Goal: Check status

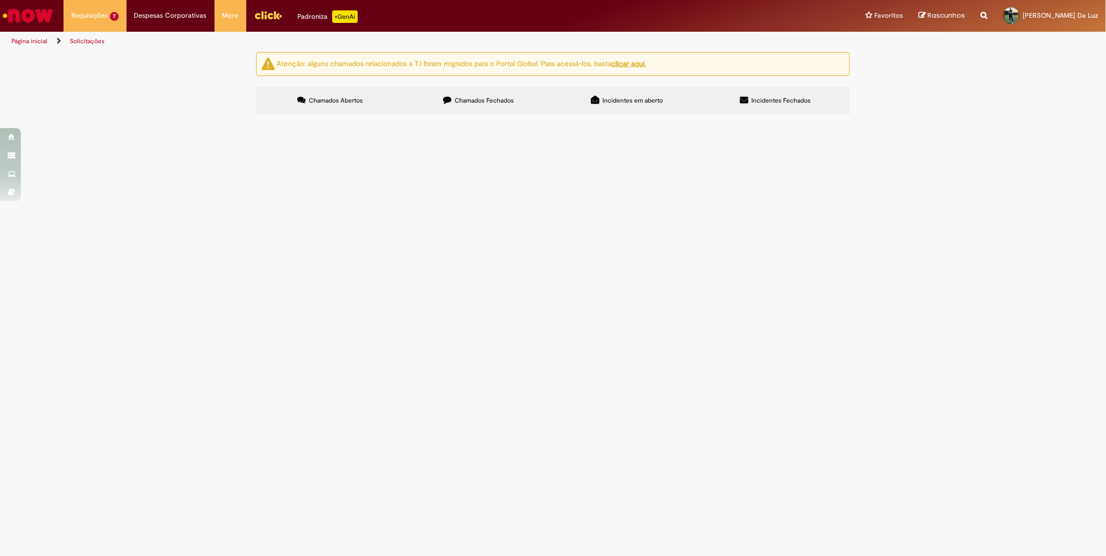
click at [0, 0] on span "Compras rápidas (Speed Buy)" at bounding box center [0, 0] width 0 height 0
click at [483, 103] on span "Chamados Fechados" at bounding box center [484, 100] width 59 height 8
click at [376, 99] on label "Chamados Abertos" at bounding box center [330, 100] width 148 height 28
click at [471, 98] on span "Chamados Fechados" at bounding box center [484, 100] width 59 height 8
click at [372, 103] on label "Chamados Abertos" at bounding box center [330, 100] width 148 height 28
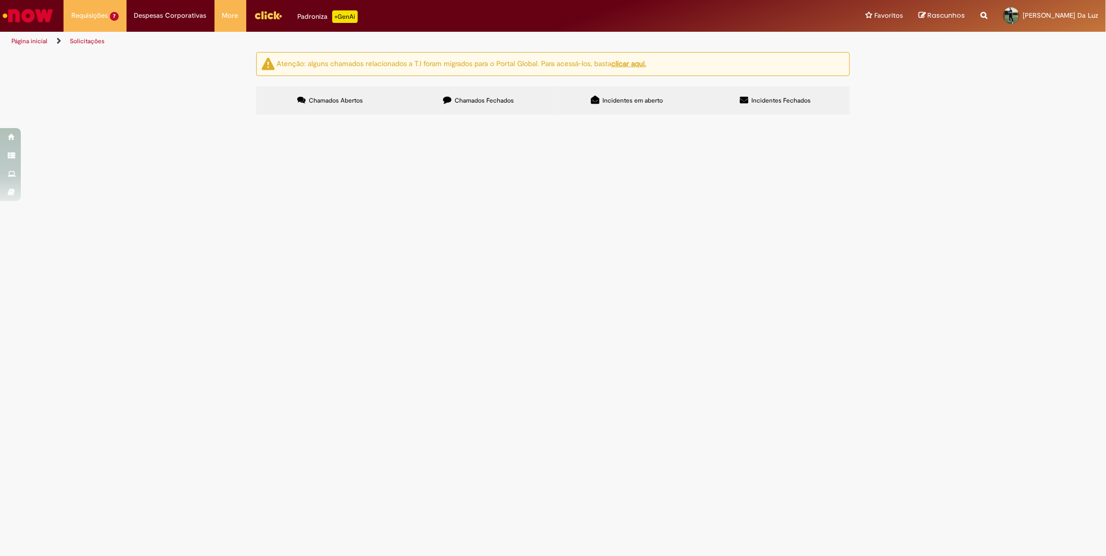
click at [434, 92] on label "Chamados Fechados" at bounding box center [478, 100] width 148 height 28
click at [335, 87] on label "Chamados Abertos" at bounding box center [330, 100] width 148 height 28
click at [0, 0] on span "Aquisição Filtros mangas." at bounding box center [0, 0] width 0 height 0
